Goal: Task Accomplishment & Management: Manage account settings

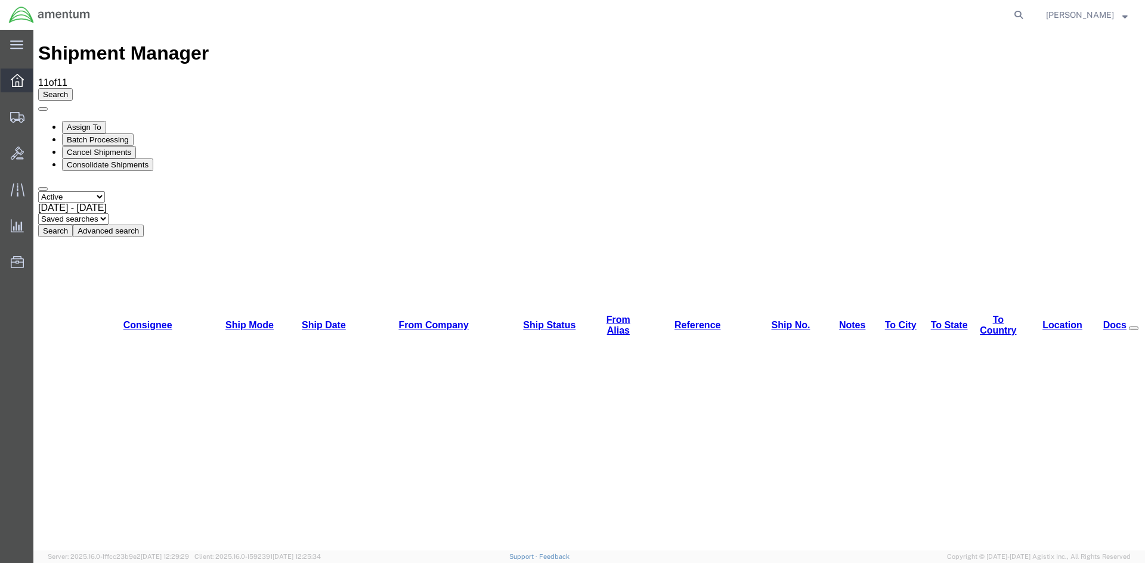
click at [41, 81] on span "Overview" at bounding box center [37, 81] width 8 height 24
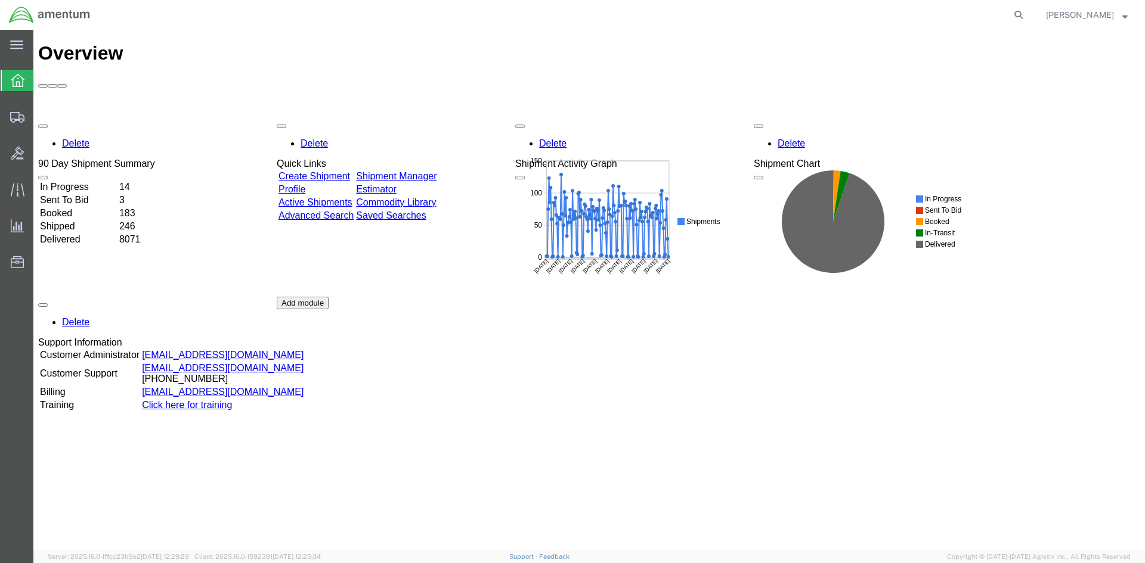
click at [420, 171] on link "Shipment Manager" at bounding box center [396, 176] width 80 height 10
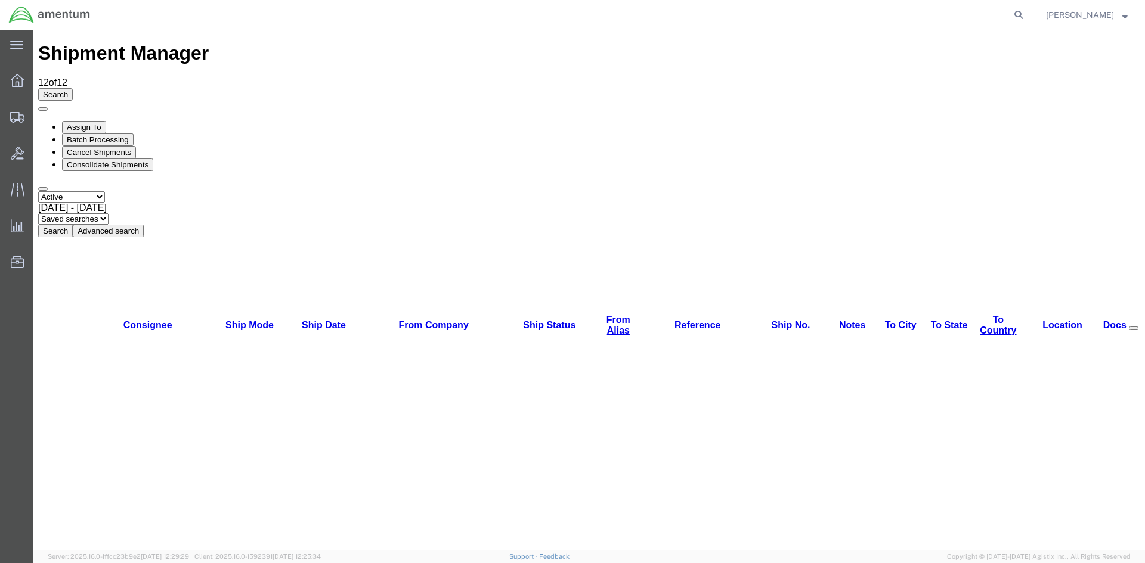
click at [73, 225] on button "Search" at bounding box center [55, 231] width 35 height 13
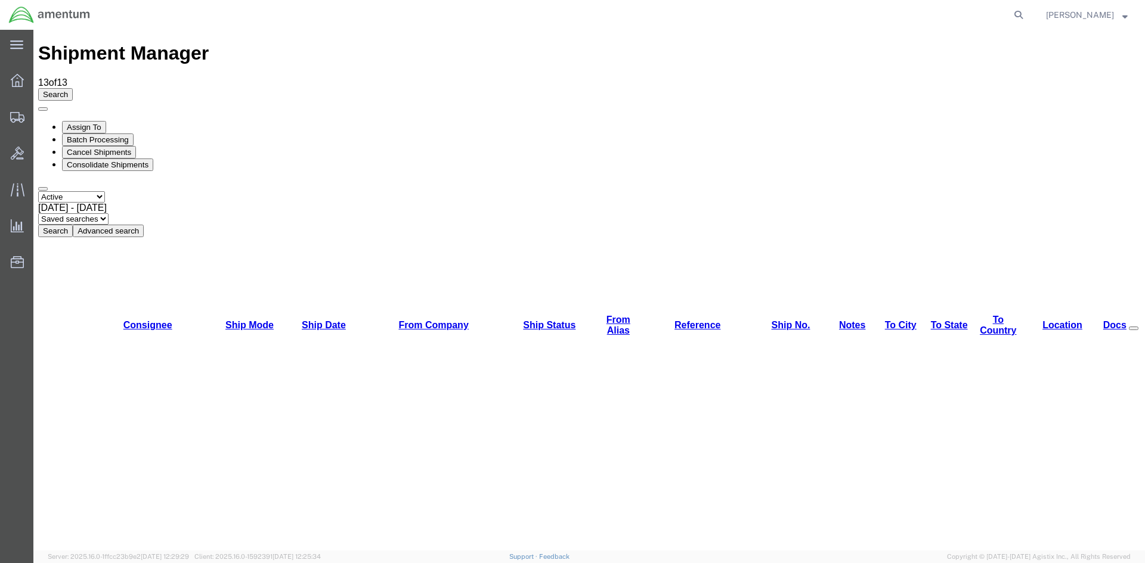
click at [73, 225] on button "Search" at bounding box center [55, 231] width 35 height 13
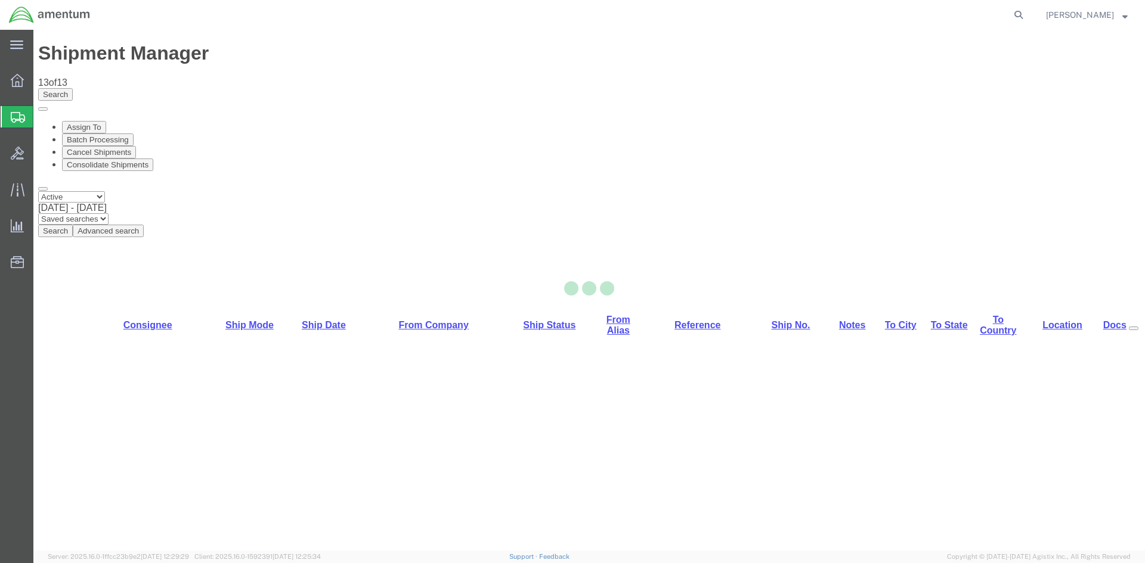
select select "42668"
select select "42739"
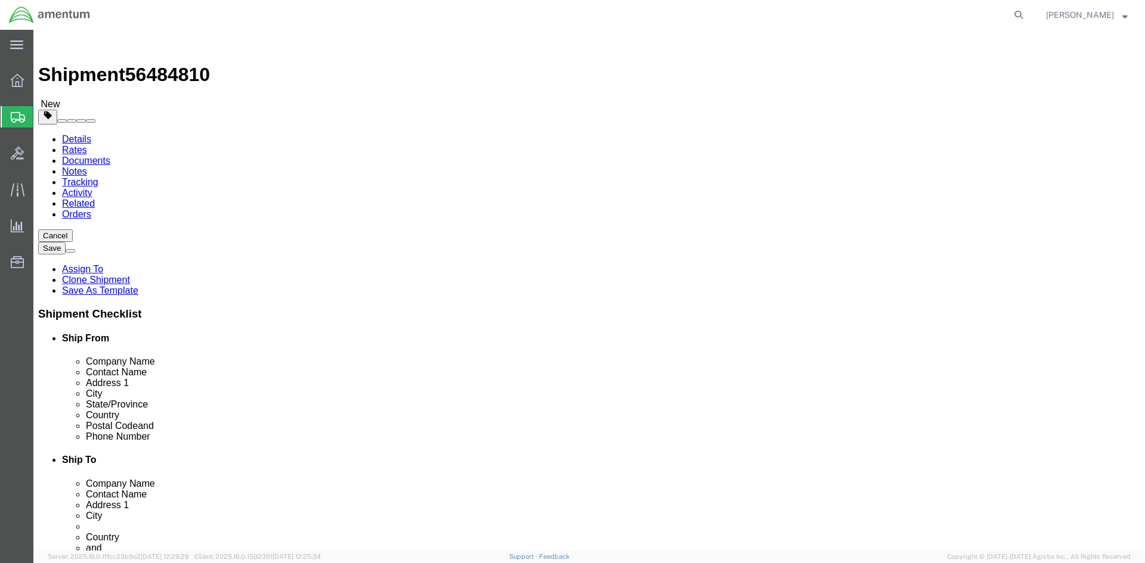
click link "Special Services"
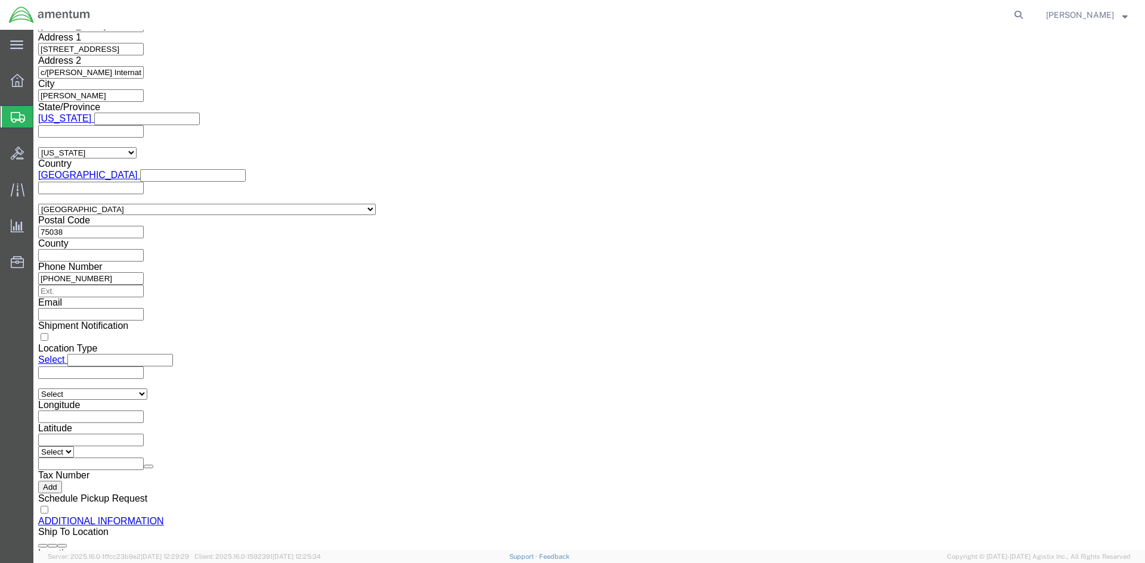
scroll to position [954, 0]
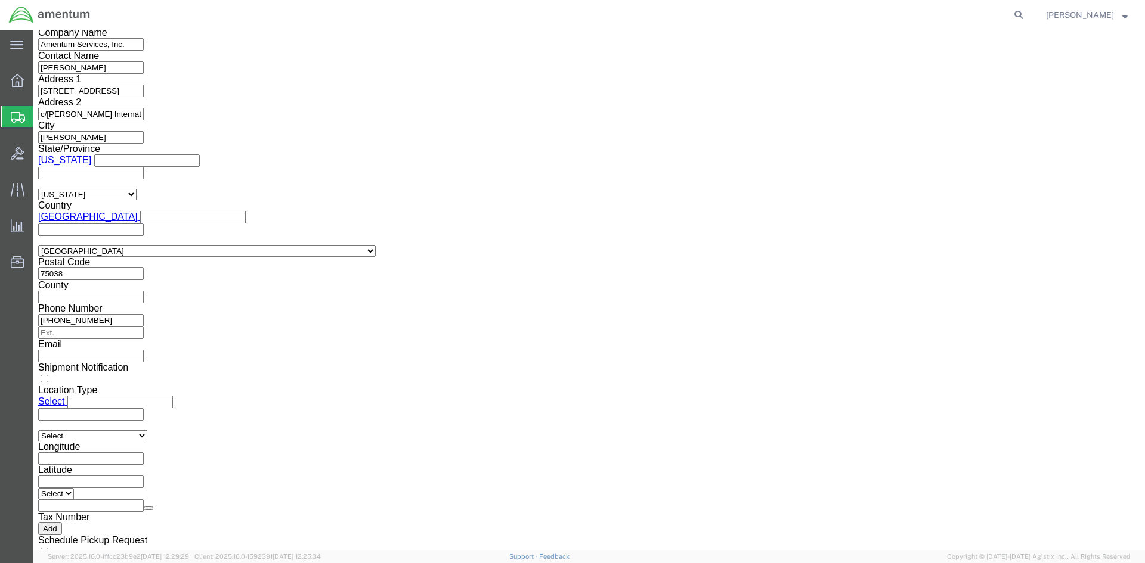
click select "Select AES-Direct EEI Carrier File EEI EEI Exempt"
select select "AESD"
click select "Select AES-Direct EEI Carrier File EEI EEI Exempt"
click button "Rate Shipment"
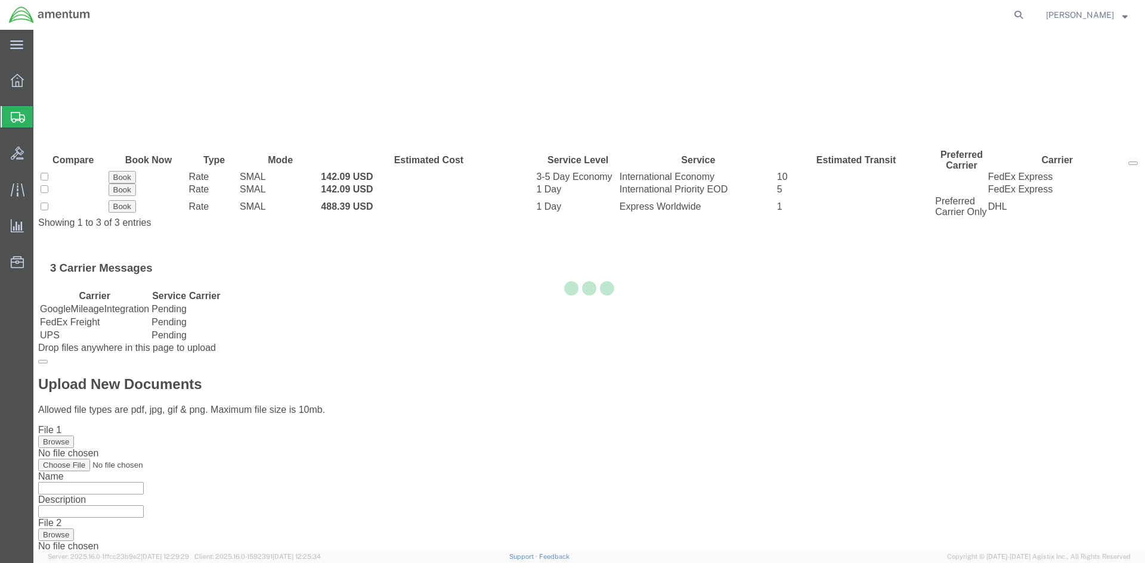
scroll to position [0, 0]
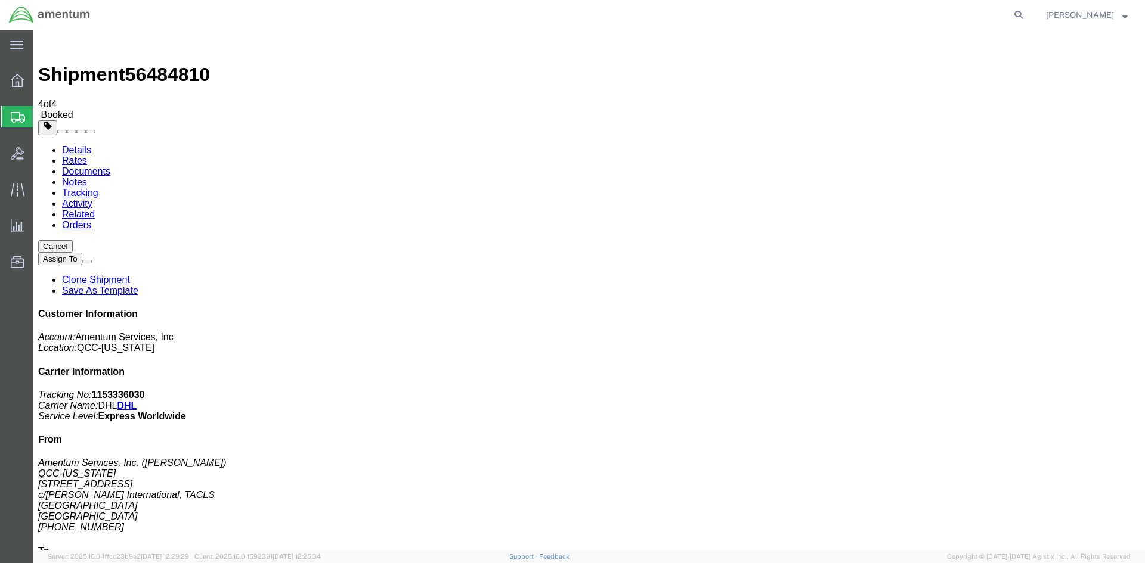
drag, startPoint x: 500, startPoint y: 235, endPoint x: 91, endPoint y: 171, distance: 413.3
click at [41, 83] on span "Overview" at bounding box center [37, 81] width 8 height 24
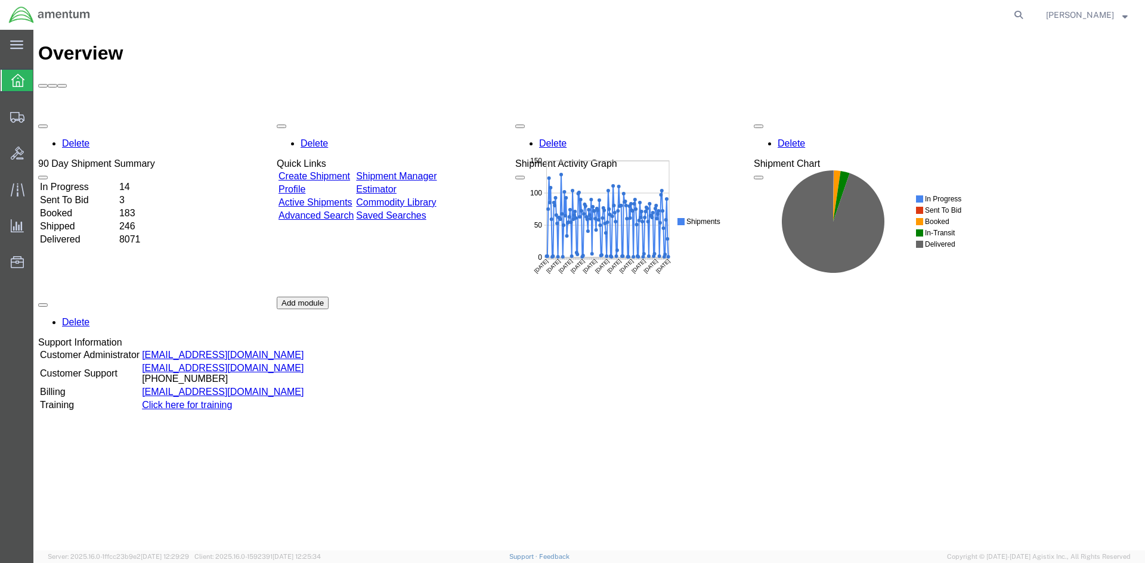
click at [443, 118] on div "Delete 90 Day Shipment Summary In Progress 14 Sent To Bid 3 Booked 183 Shipped …" at bounding box center [589, 297] width 1102 height 358
click at [436, 171] on link "Shipment Manager" at bounding box center [396, 176] width 80 height 10
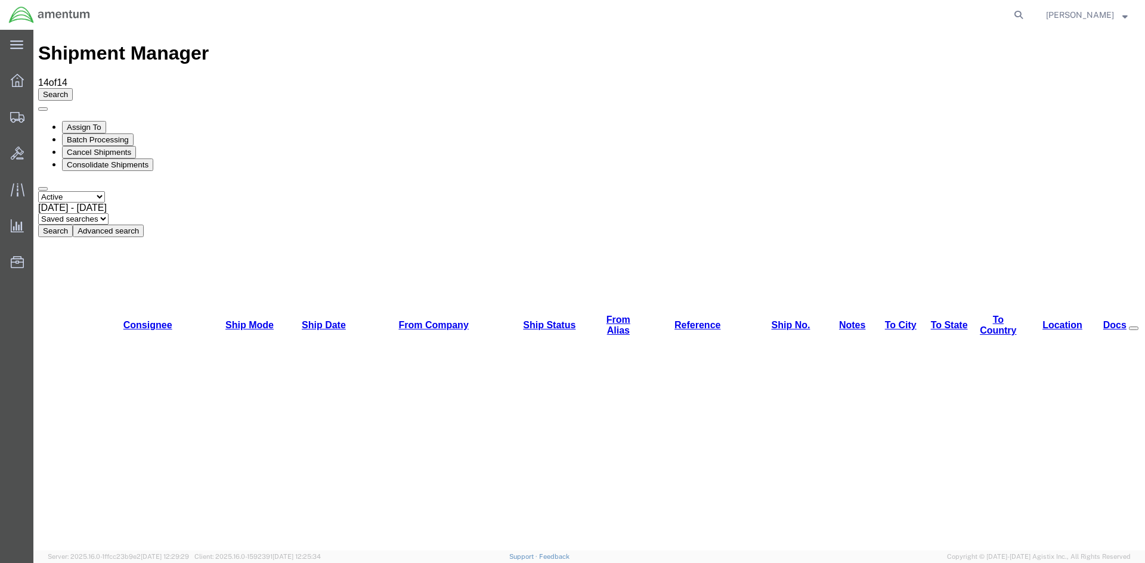
click at [73, 225] on button "Search" at bounding box center [55, 231] width 35 height 13
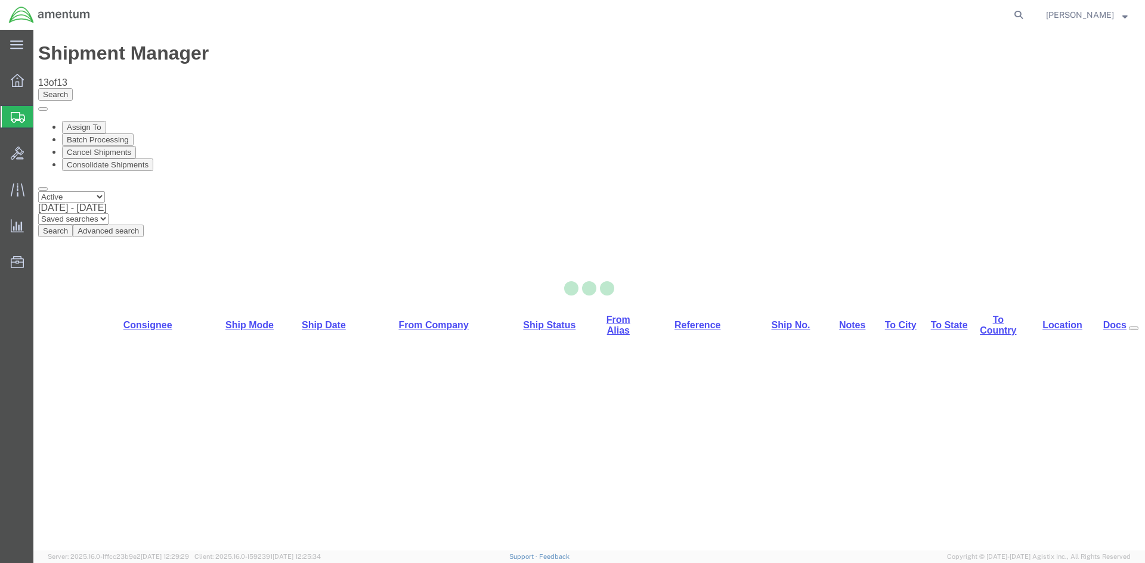
select select "42668"
select select "42739"
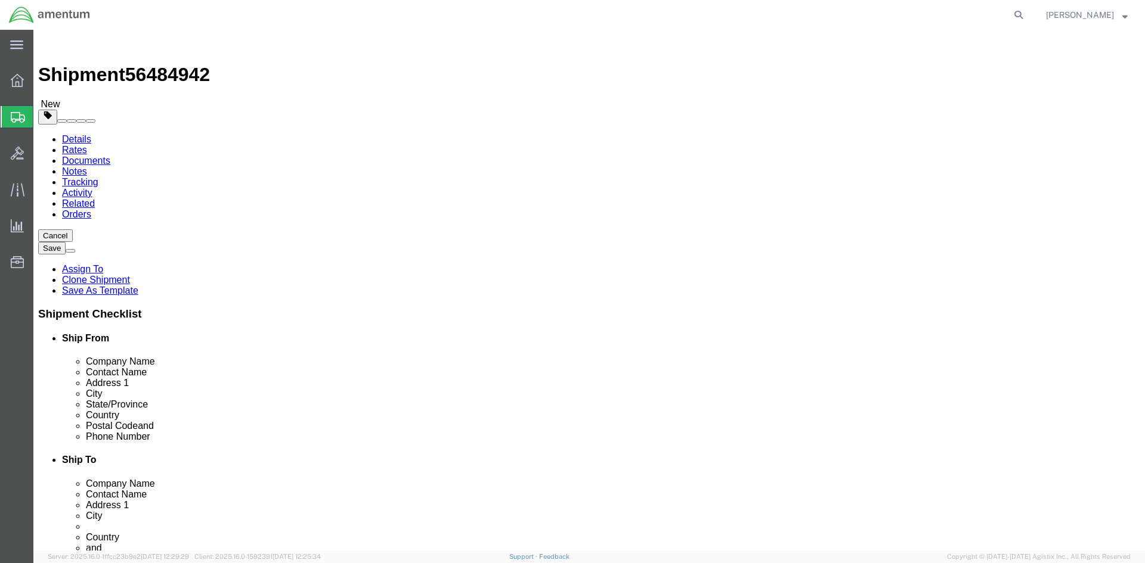
click link "Package Information"
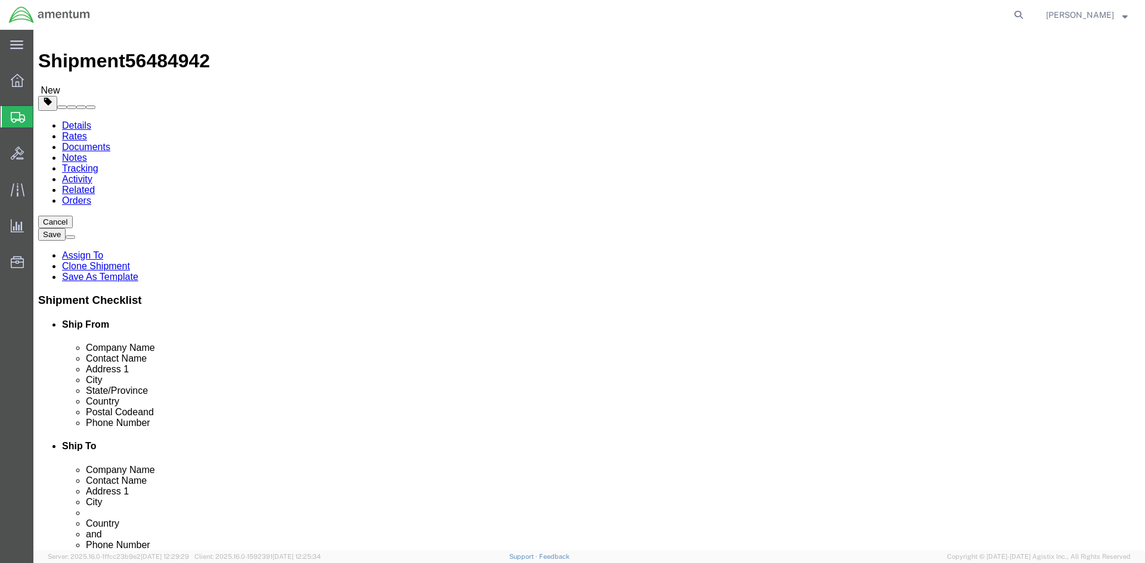
click dd "2.00 Each"
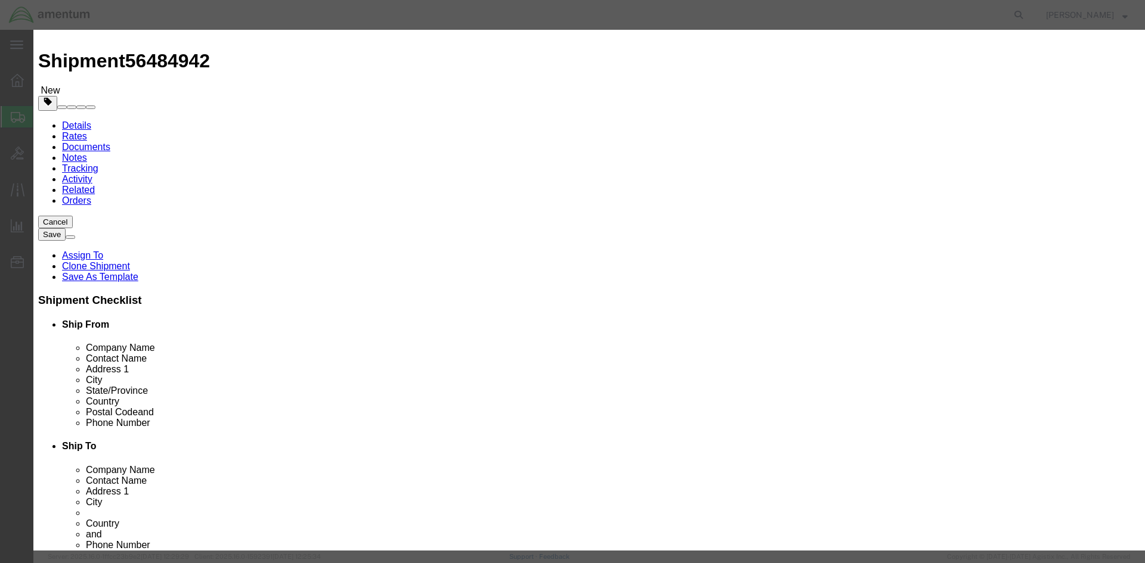
click input "2.00"
type input "1.00"
type input "34000"
click input "34000"
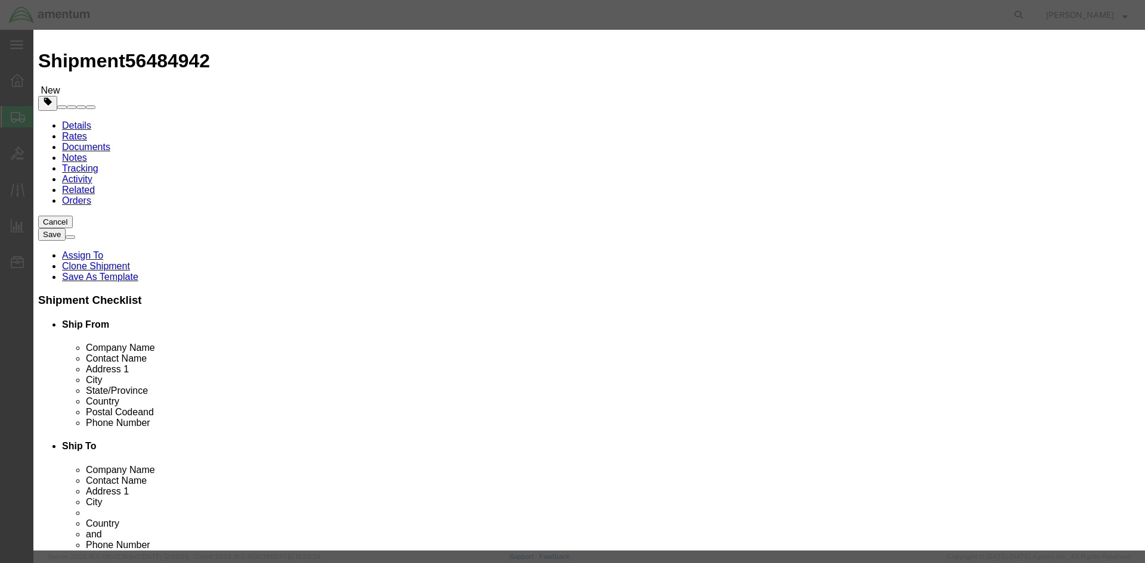
click button "Save & Close"
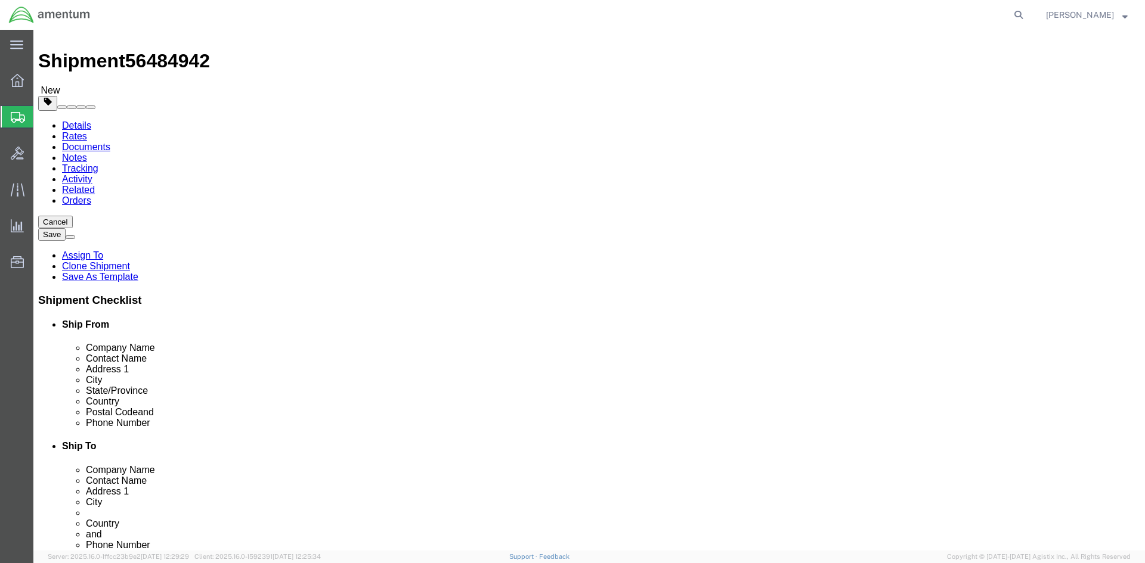
click span
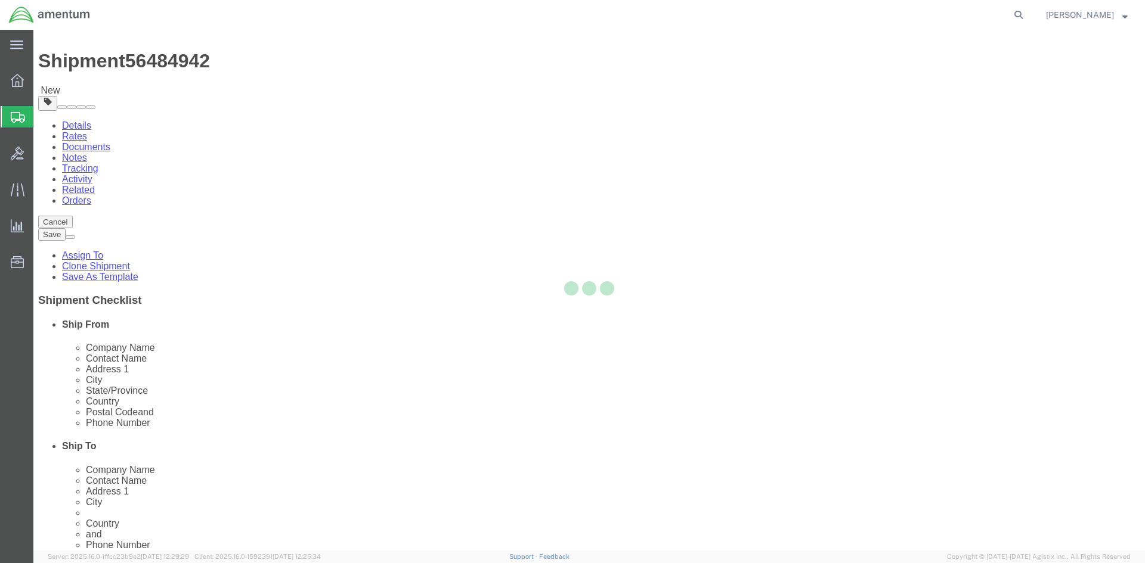
scroll to position [0, 0]
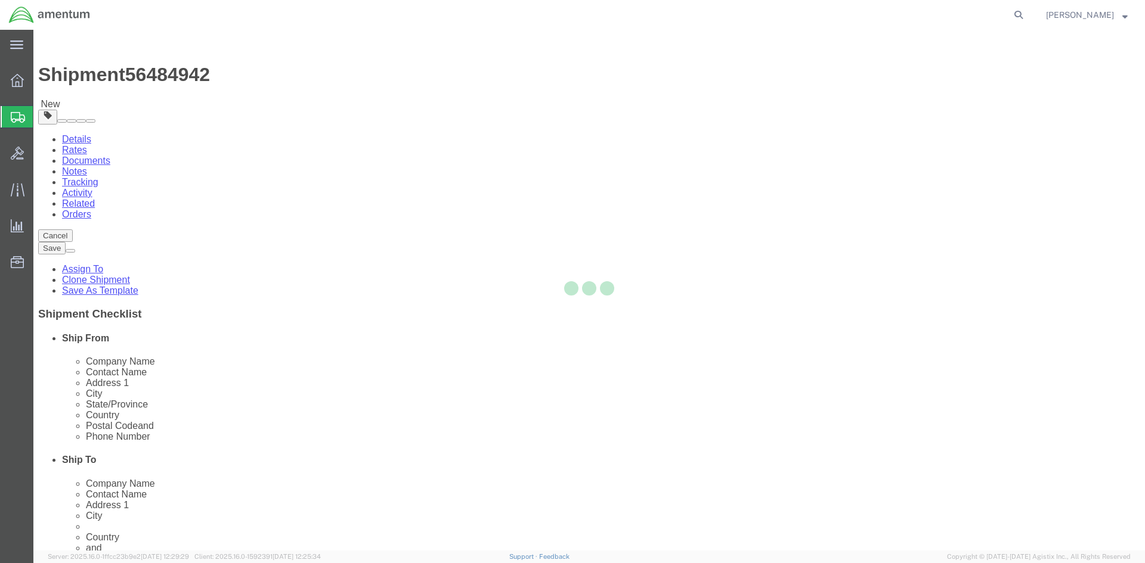
select select "PSNS"
select select "CBOX"
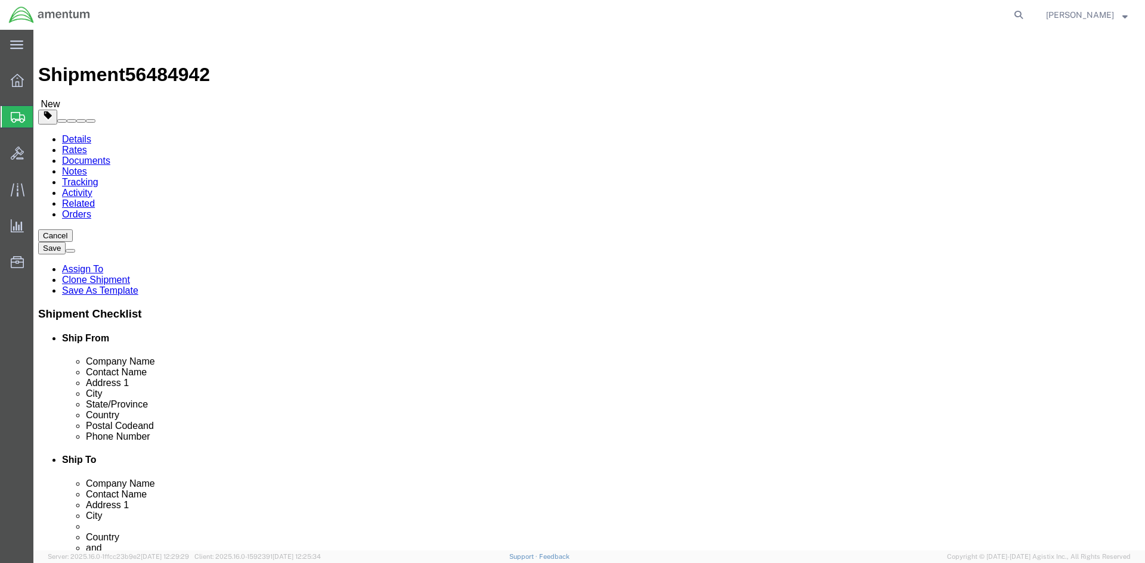
click input "text"
type input "15"
type input "18"
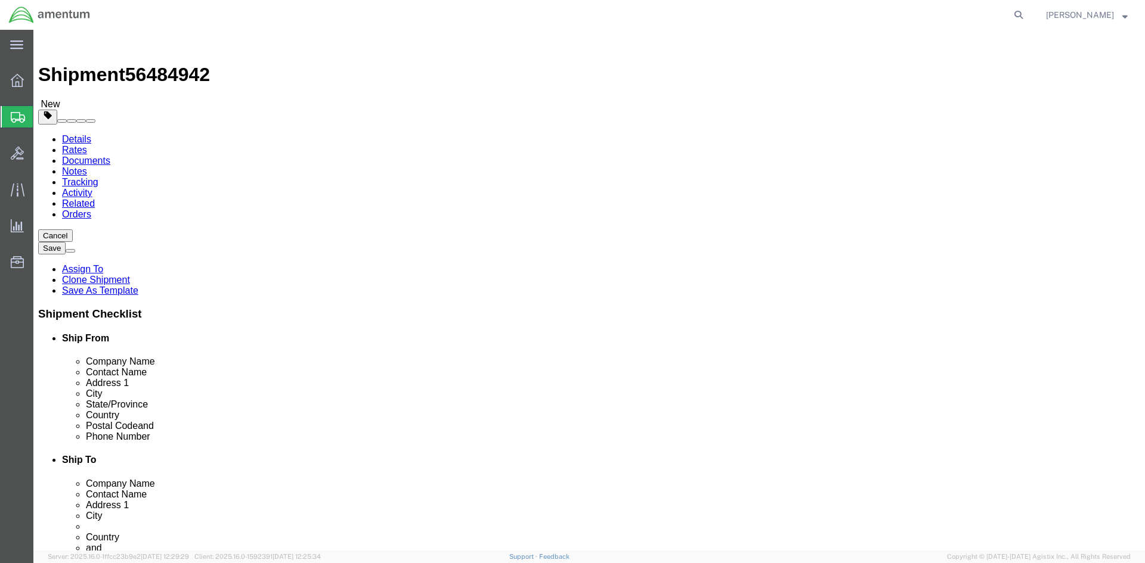
click div "Package Type Select BCK Boxes Bale(s) Basket(s) Bolt(s) Bottle(s) Buckets Bulk …"
click link "Add Content"
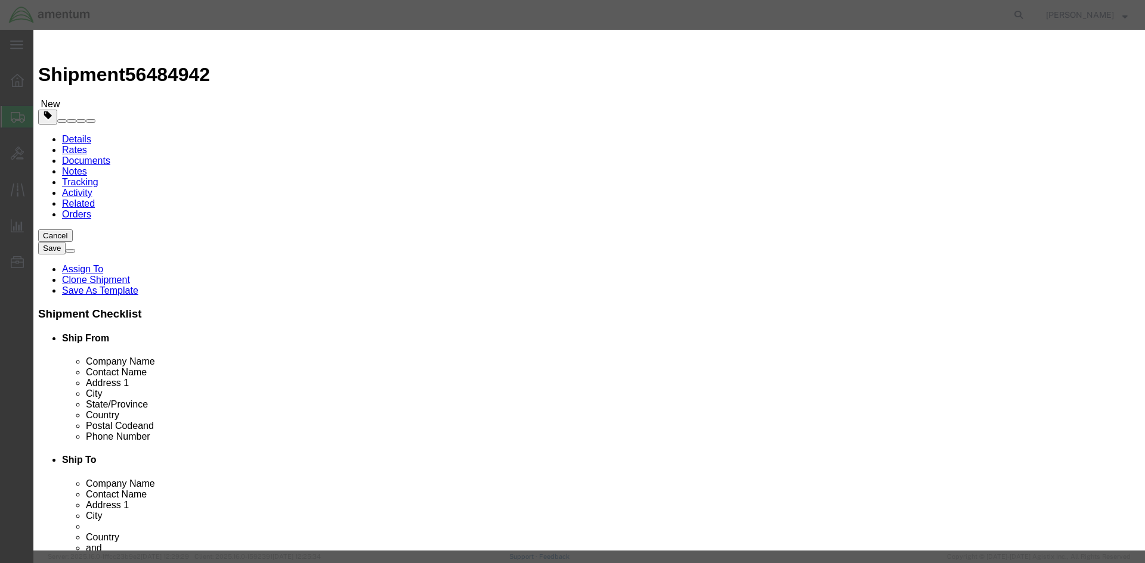
click input "text"
type input "fuel control unit"
click input "0"
type input "1"
click input "text"
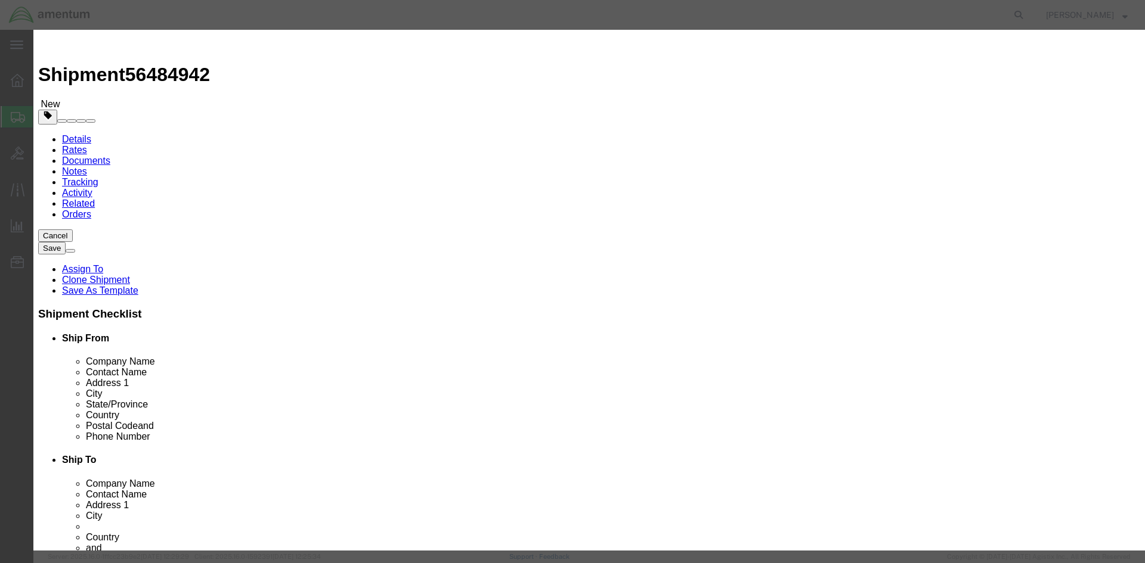
type input "34000"
click textarea
paste textarea "CONTROL UNIT, FUEL"
type textarea "CONTROL UNIT, FUEL"
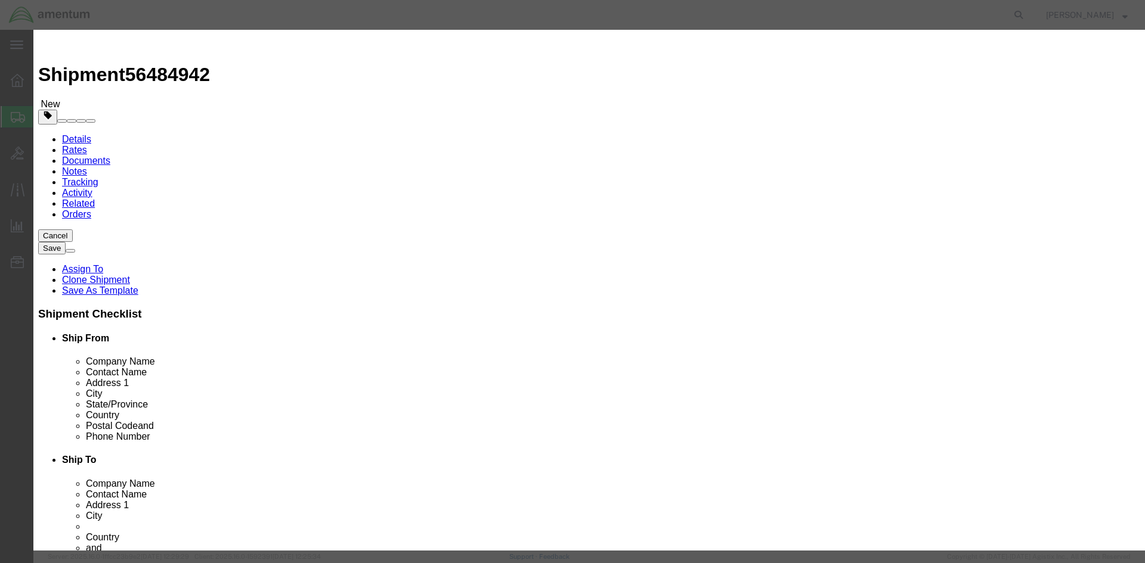
click input "text"
paste input "897801-2"
type input "897801-2"
click select "Select [GEOGRAPHIC_DATA] [GEOGRAPHIC_DATA] [GEOGRAPHIC_DATA] [GEOGRAPHIC_DATA] …"
select select "US"
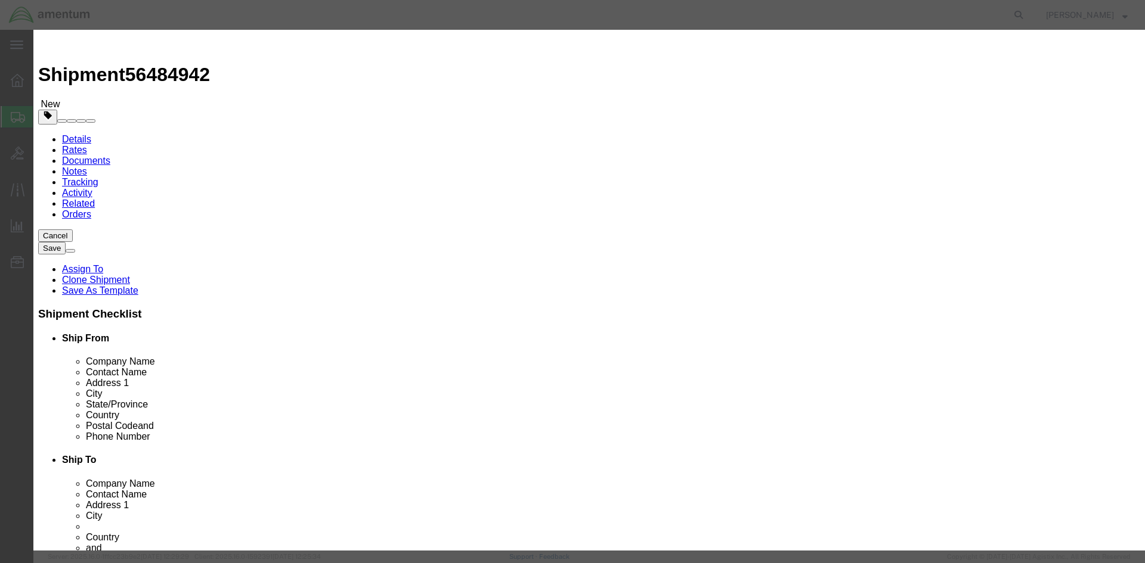
click select "Select [GEOGRAPHIC_DATA] [GEOGRAPHIC_DATA] [GEOGRAPHIC_DATA] [GEOGRAPHIC_DATA] …"
type input "8411919085"
click input "text"
type input "9A991.d"
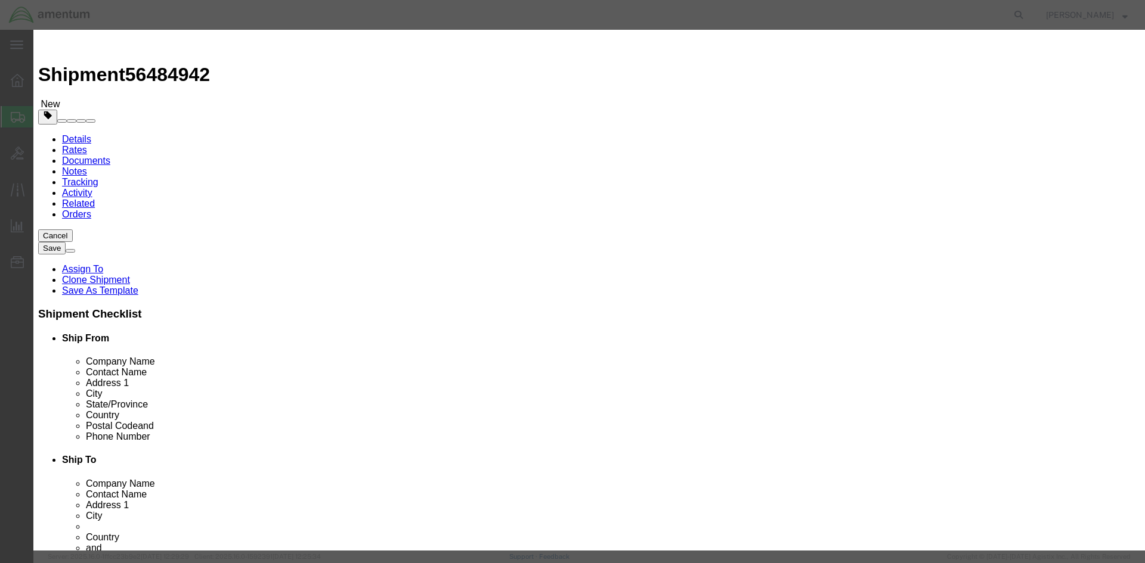
click select "Select"
click select "Select ATF BIS DEA EPA FDA FTR ITAR OFAC Other (OPA)"
select select "BIS"
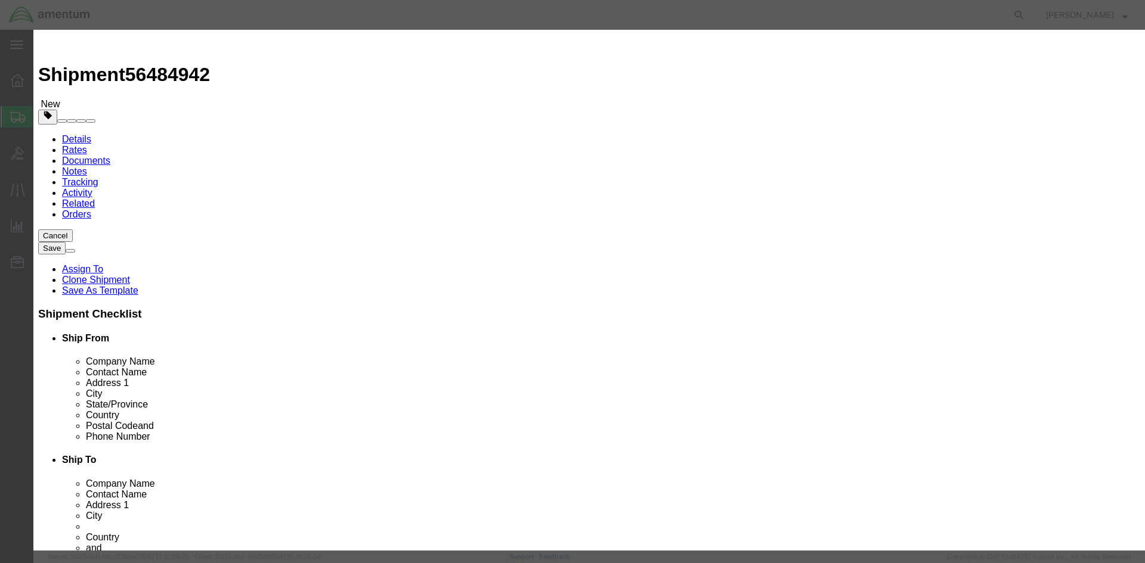
click select "Select ATF BIS DEA EPA FDA FTR ITAR OFAC Other (OPA)"
paste input "8411919085"
type input "8411919085"
click select "Select AGR-Agricultural APP-Computers APR-Additional Permissive Exports AVS-Air…"
select select "NLR"
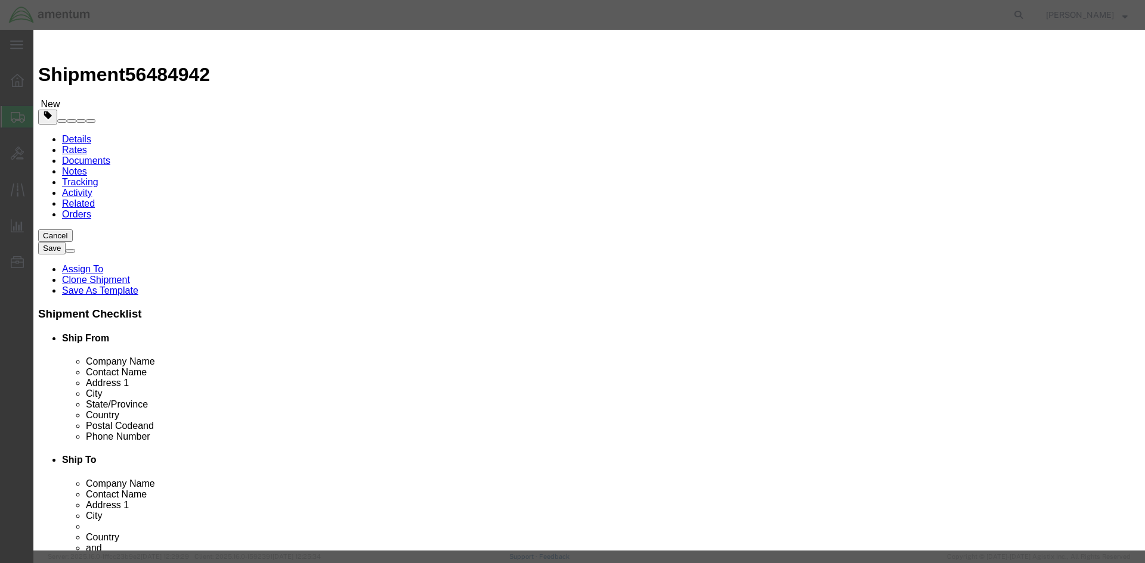
click select "Select AGR-Agricultural APP-Computers APR-Additional Permissive Exports AVS-Air…"
click div "Controlled"
drag, startPoint x: 404, startPoint y: 247, endPoint x: 363, endPoint y: 244, distance: 40.6
paste input "8411919085"
type input "8411919085"
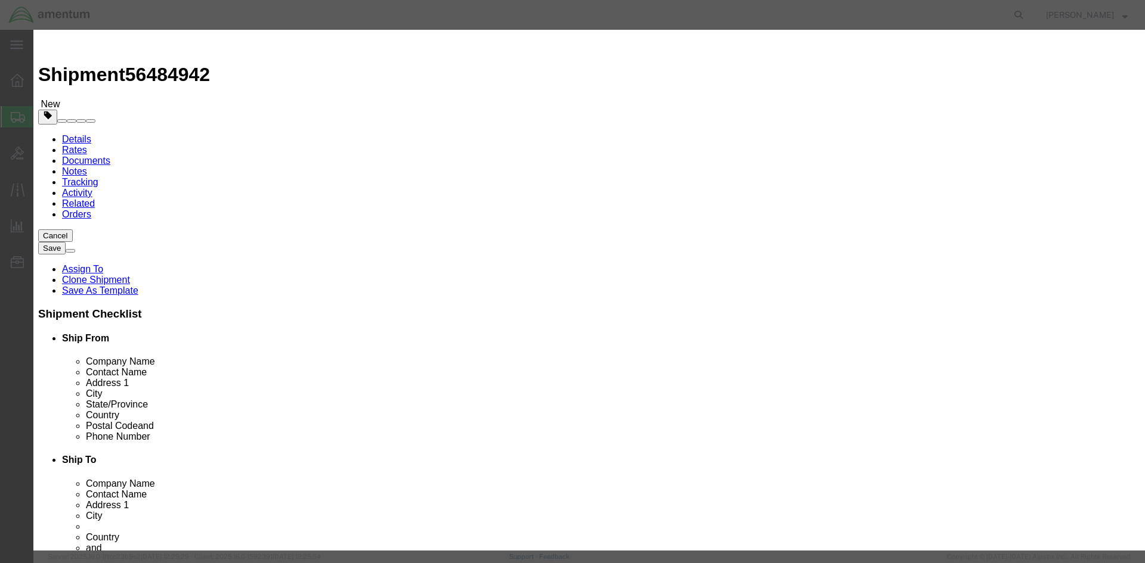
click button "Save & Close"
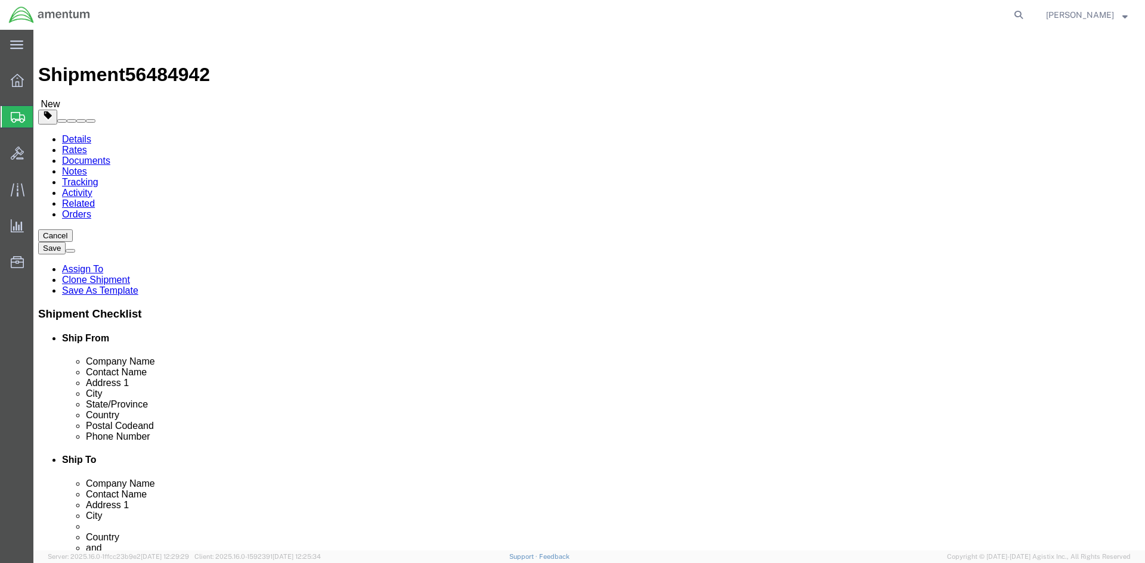
click dd "1.00 Each"
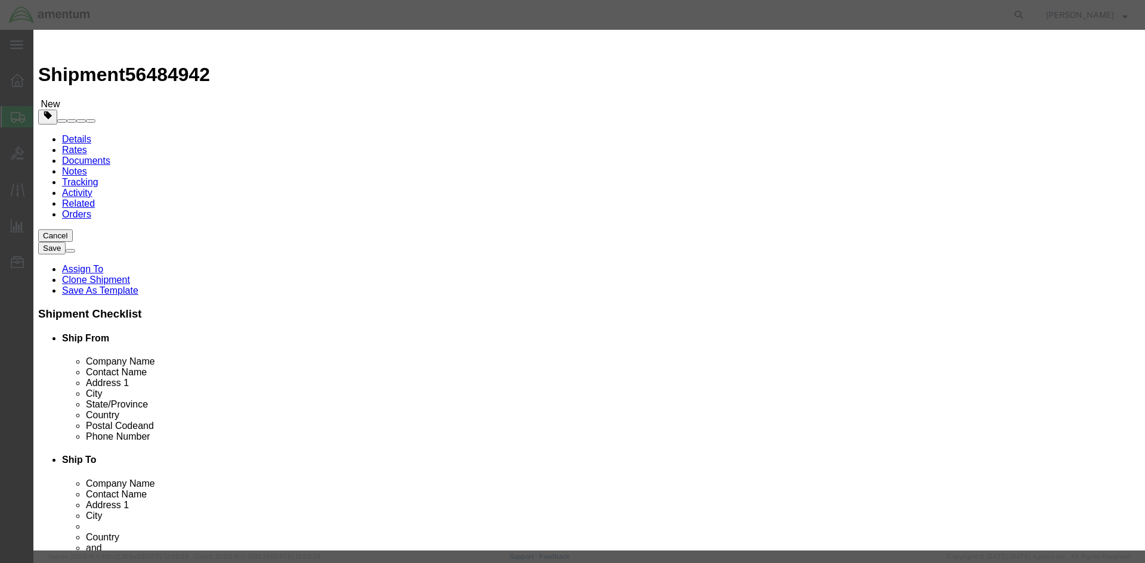
scroll to position [0, 0]
click icon "button"
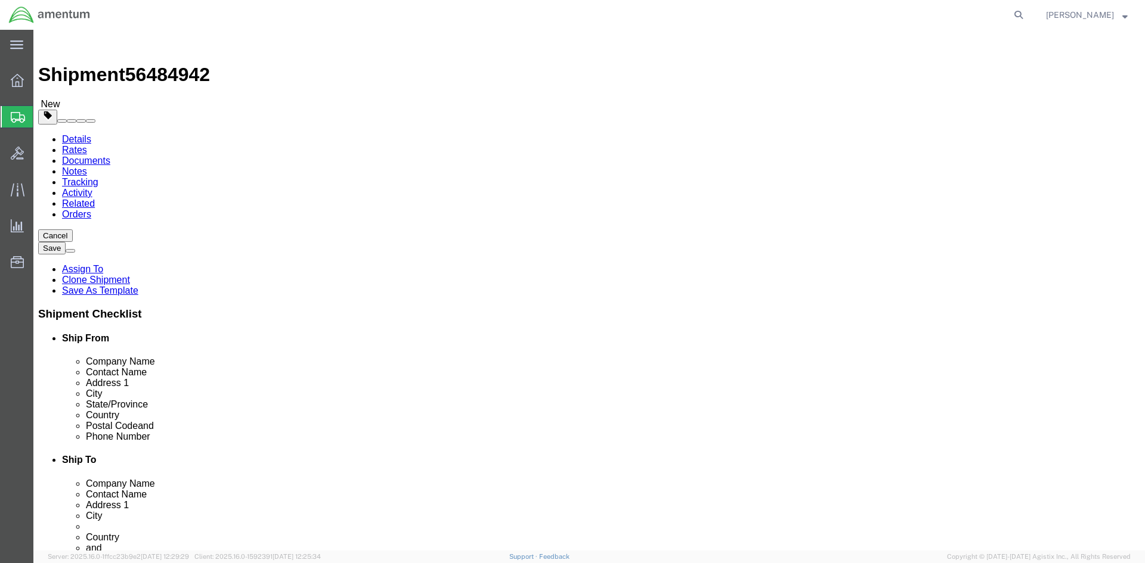
click button "Rate Shipment"
click dd "1.00 Each"
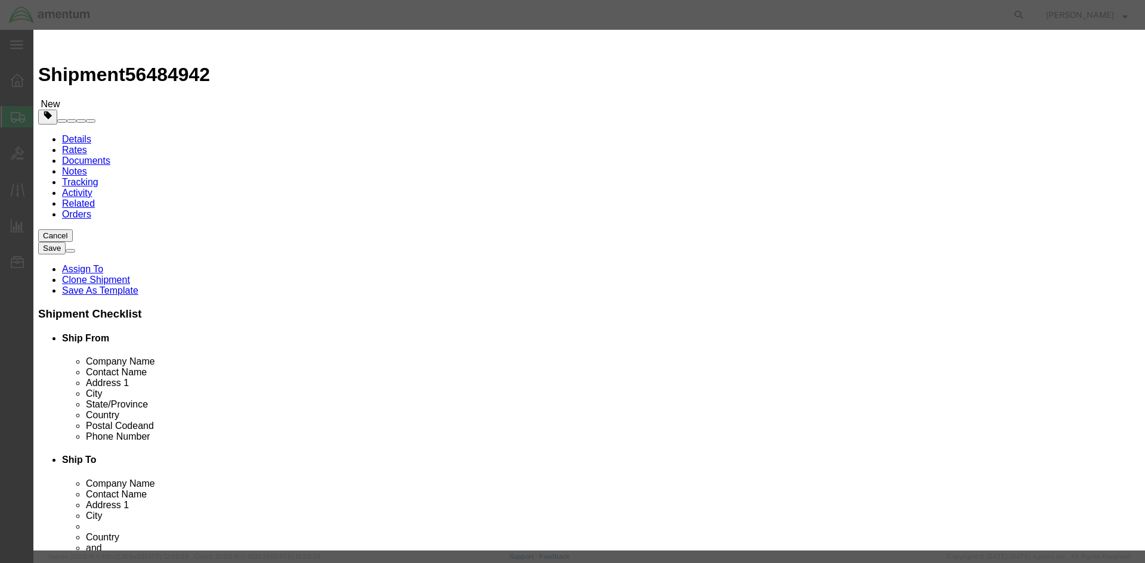
scroll to position [179, 0]
type input "8411919085"
click div "Controlled"
click button "Save & Close"
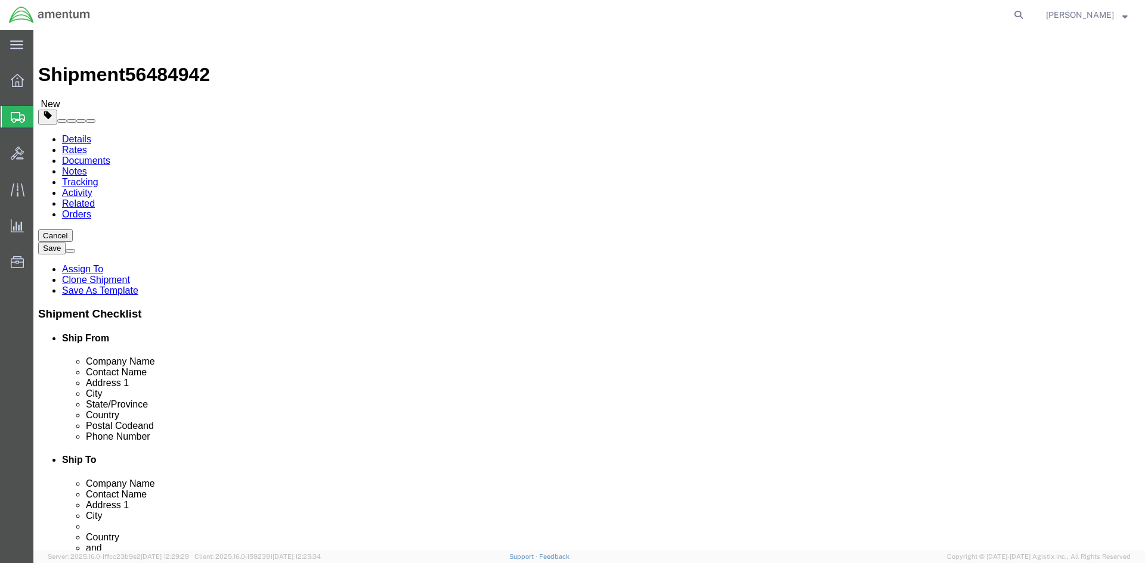
click button "Rate Shipment"
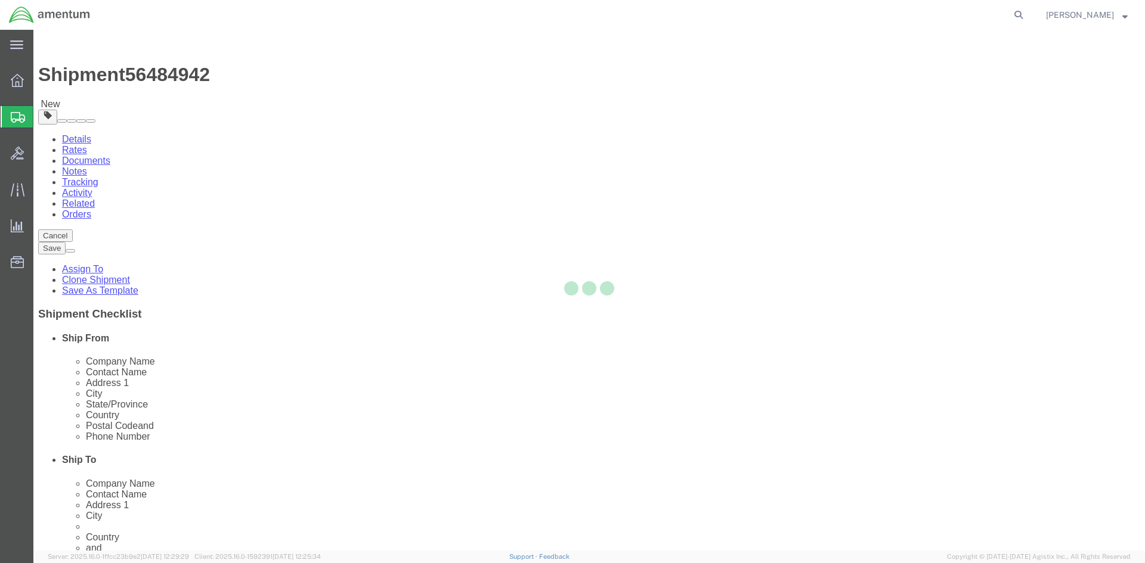
select select
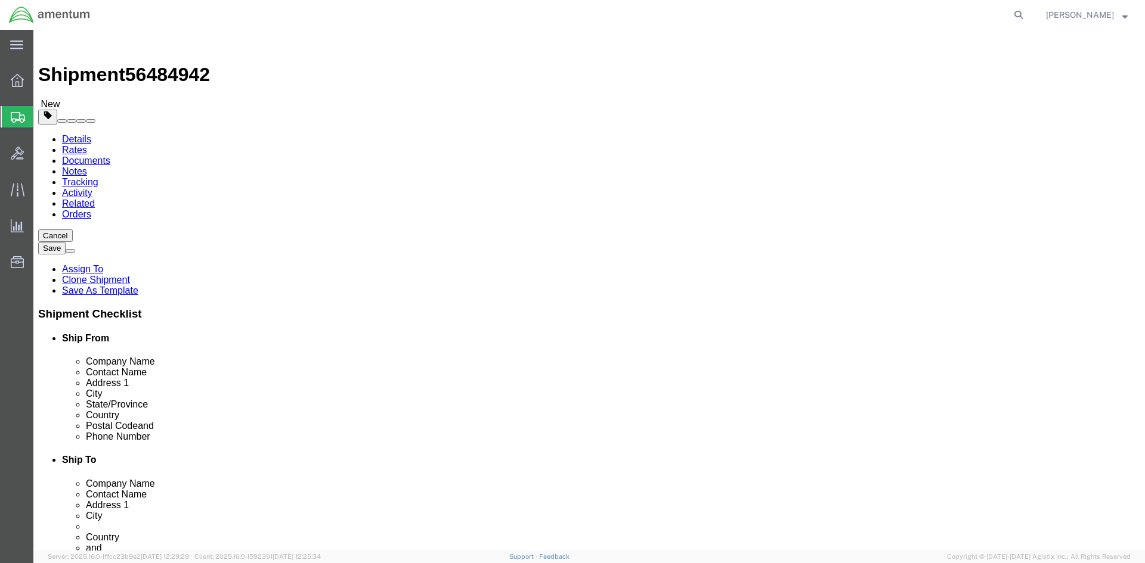
select select "DEPARTMENT"
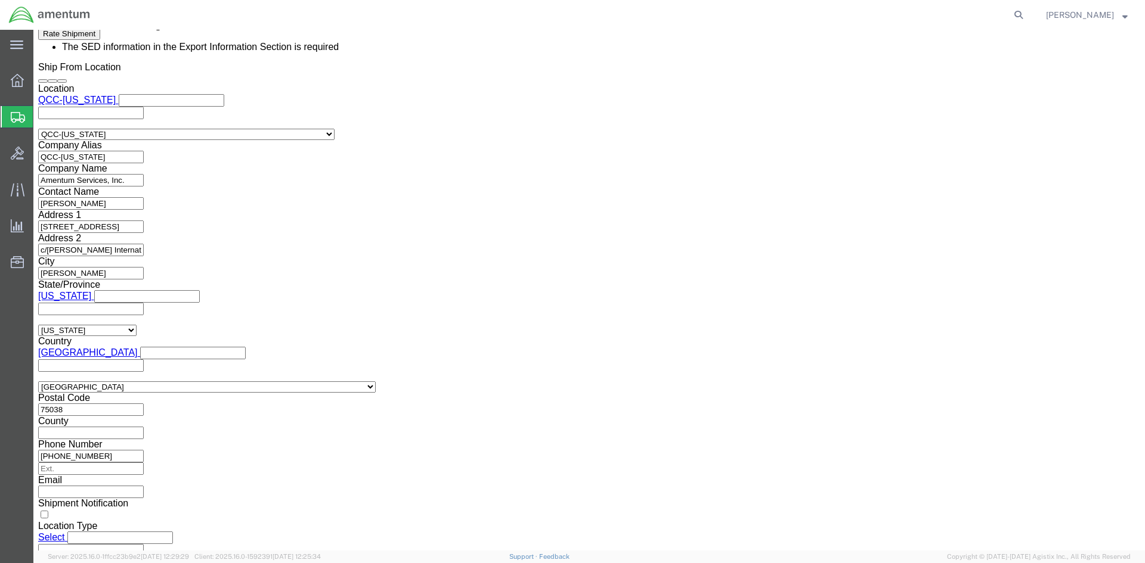
scroll to position [894, 0]
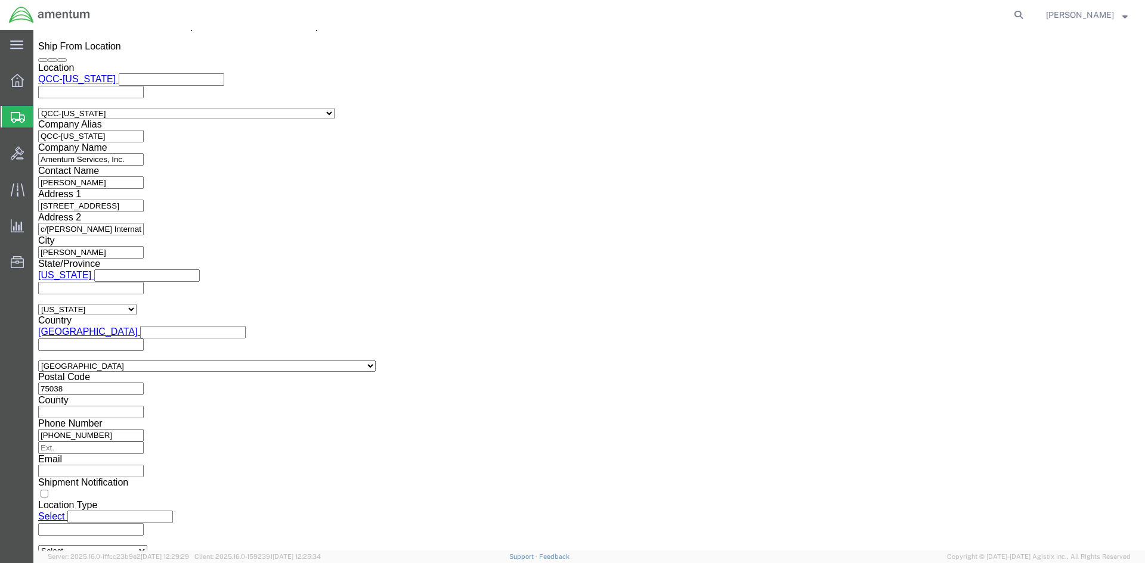
click select "Select AES-Direct EEI Carrier File EEI EEI Exempt"
select select "AESD"
click select "Select AES-Direct EEI Carrier File EEI EEI Exempt"
click button "Rate Shipment"
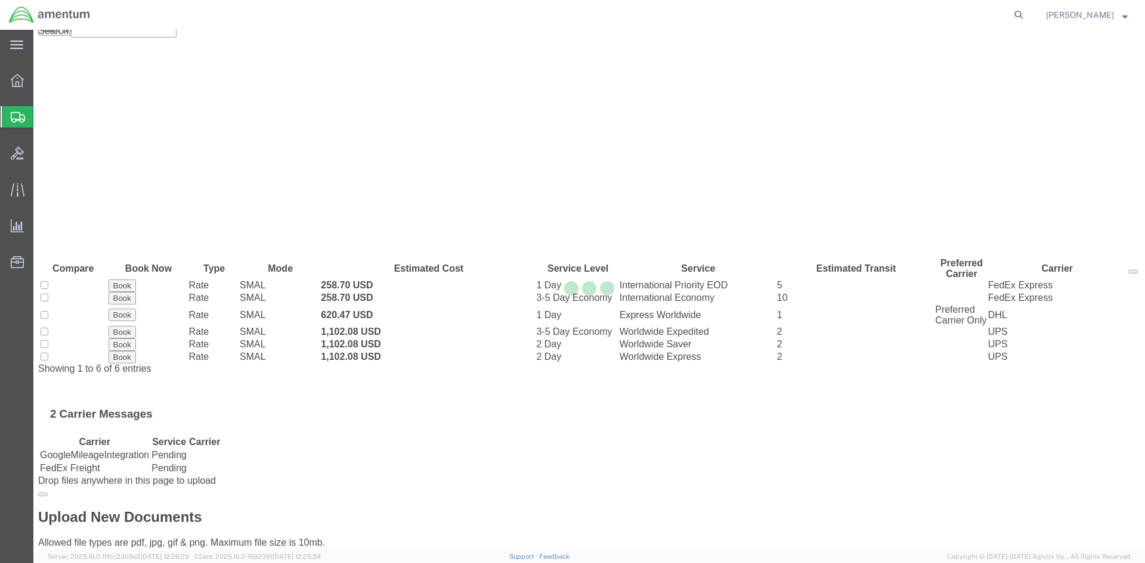
scroll to position [0, 0]
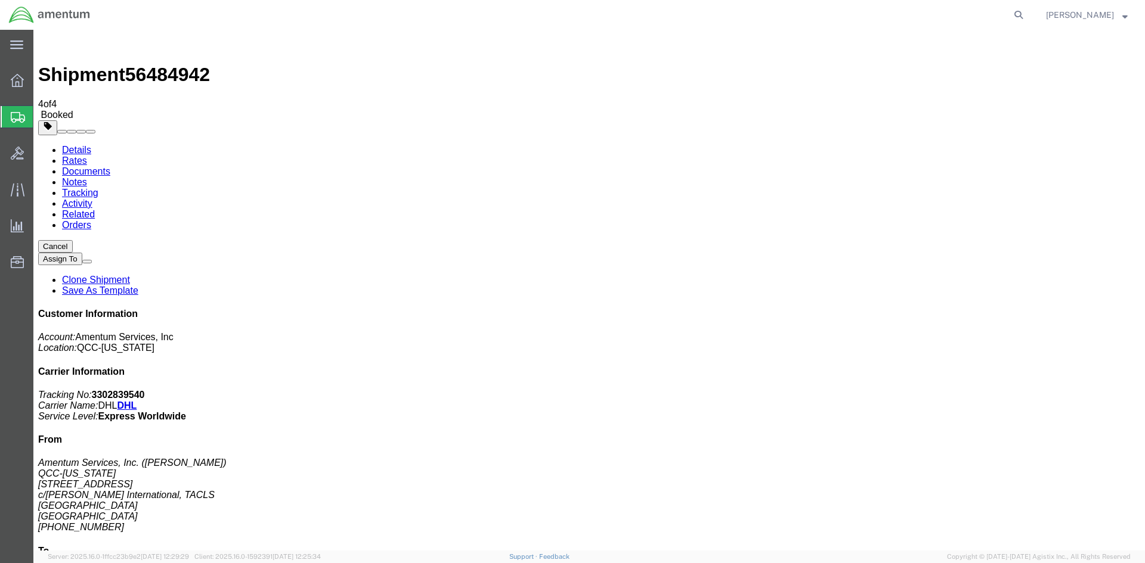
drag, startPoint x: 424, startPoint y: 234, endPoint x: 472, endPoint y: 232, distance: 47.8
copy td "3302839540"
drag, startPoint x: 501, startPoint y: 237, endPoint x: 38, endPoint y: 309, distance: 468.8
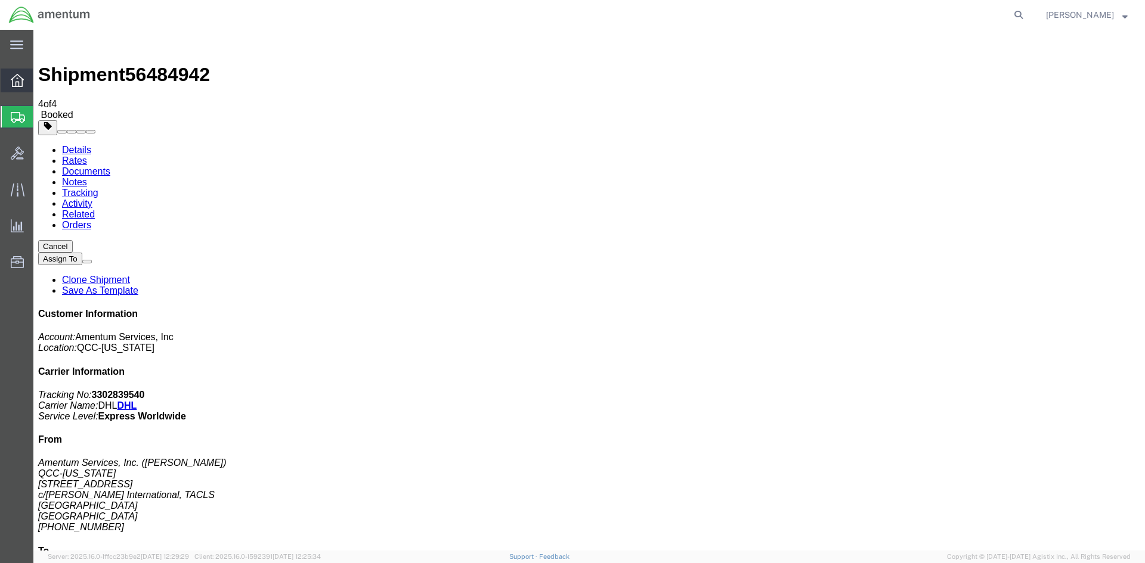
click at [41, 76] on span "Overview" at bounding box center [37, 81] width 8 height 24
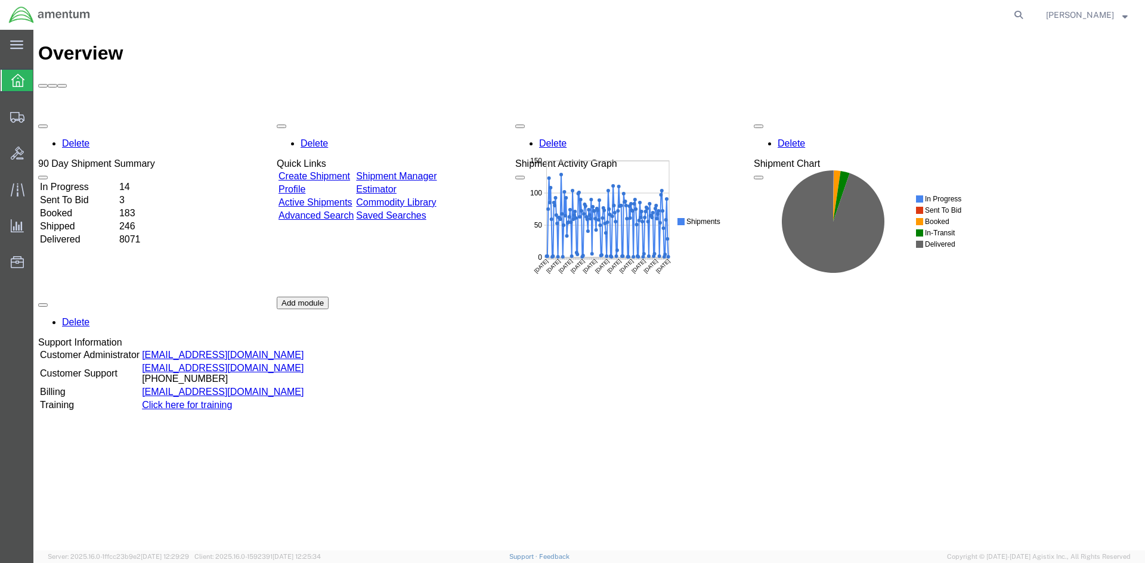
click at [432, 118] on div "Delete 90 Day Shipment Summary In Progress 14 Sent To Bid 3 Booked 183 Shipped …" at bounding box center [589, 297] width 1102 height 358
click at [432, 171] on link "Shipment Manager" at bounding box center [396, 176] width 80 height 10
